Goal: Task Accomplishment & Management: Manage account settings

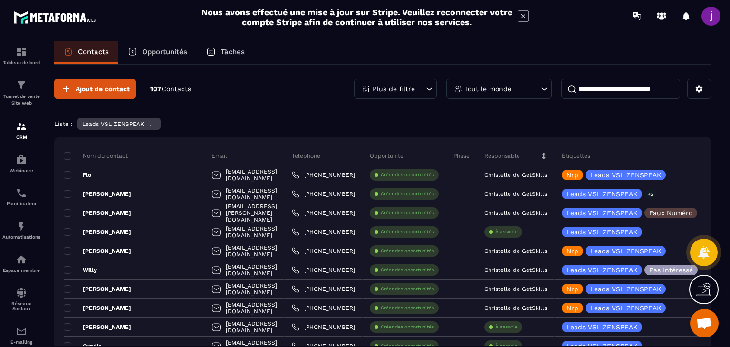
click at [163, 43] on div "Opportunités" at bounding box center [157, 52] width 78 height 23
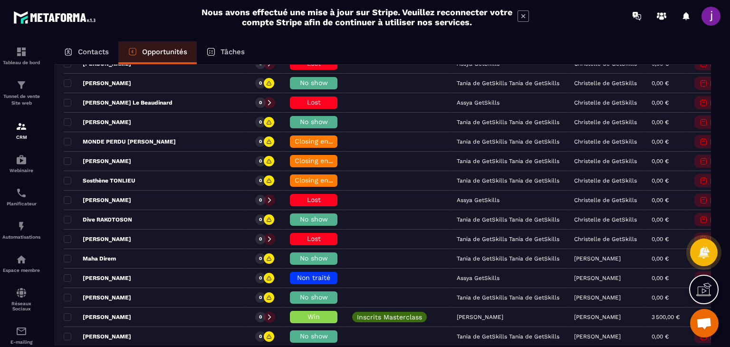
scroll to position [618, 0]
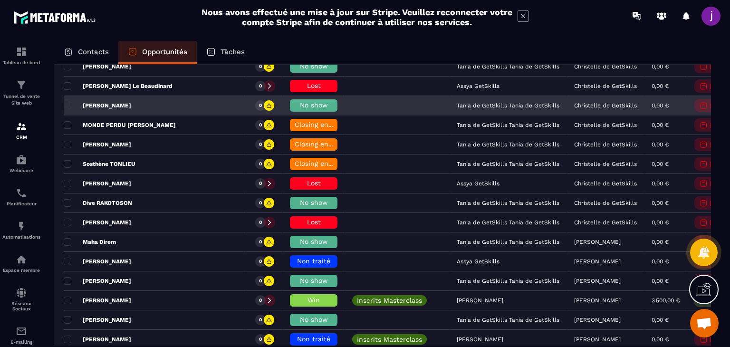
click at [295, 105] on h6 "No show" at bounding box center [314, 106] width 38 height 8
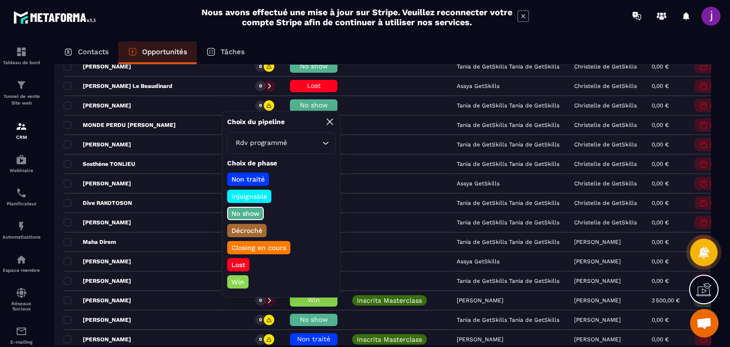
click at [254, 210] on p "No show" at bounding box center [245, 214] width 31 height 10
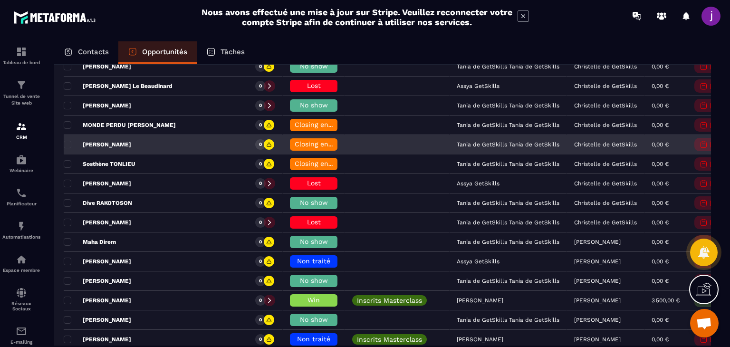
click at [290, 138] on div "Closing en cours" at bounding box center [314, 144] width 48 height 12
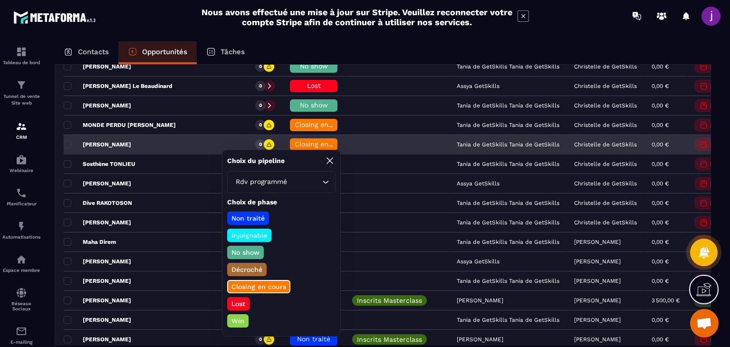
click at [290, 138] on div "Closing en cours" at bounding box center [314, 144] width 48 height 12
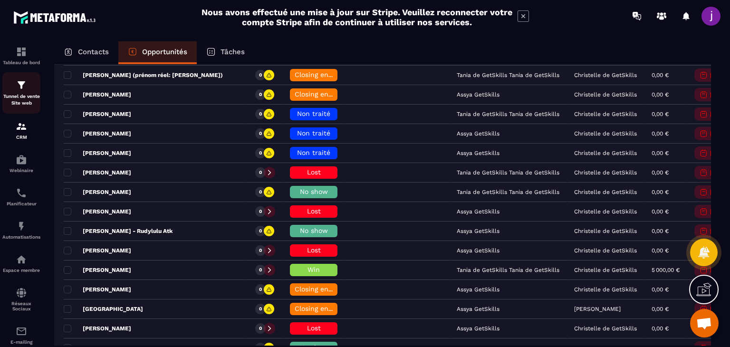
scroll to position [333, 0]
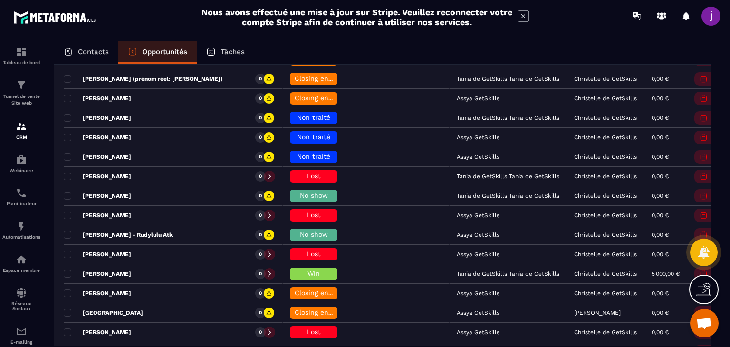
drag, startPoint x: 87, startPoint y: 52, endPoint x: 82, endPoint y: 59, distance: 9.2
click at [87, 52] on p "Contacts" at bounding box center [93, 52] width 31 height 9
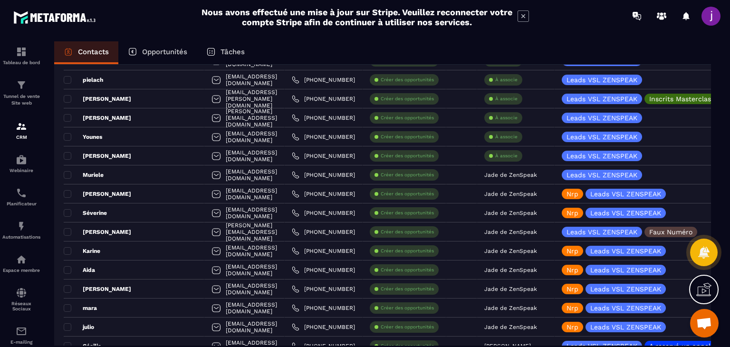
scroll to position [950, 0]
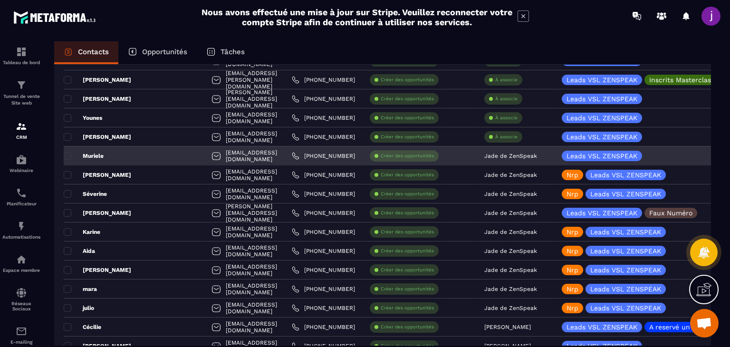
click at [385, 154] on p "Créer des opportunités" at bounding box center [407, 156] width 53 height 7
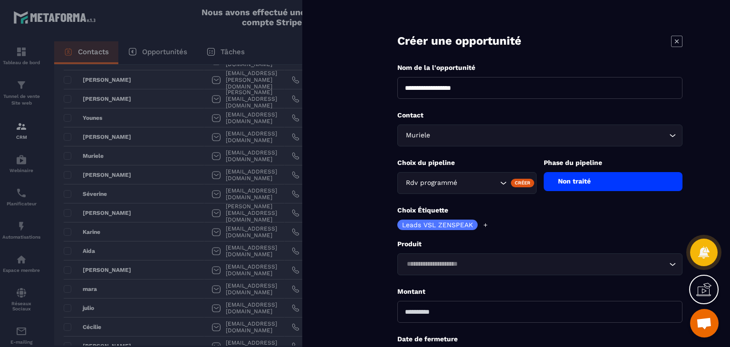
click at [269, 194] on div at bounding box center [365, 173] width 730 height 347
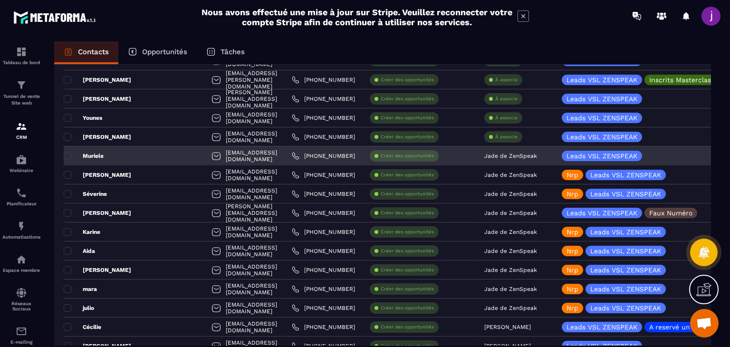
click at [133, 154] on div "Muriele" at bounding box center [134, 155] width 141 height 19
